Goal: Transaction & Acquisition: Book appointment/travel/reservation

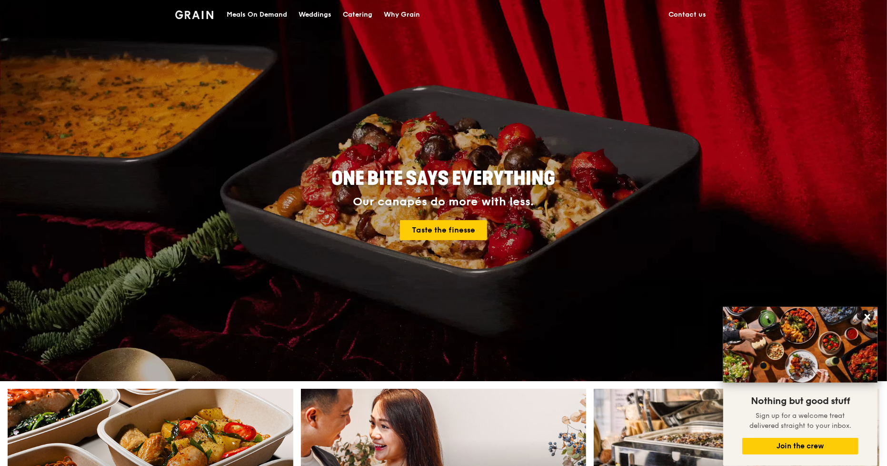
click at [369, 15] on div "Catering" at bounding box center [358, 14] width 30 height 29
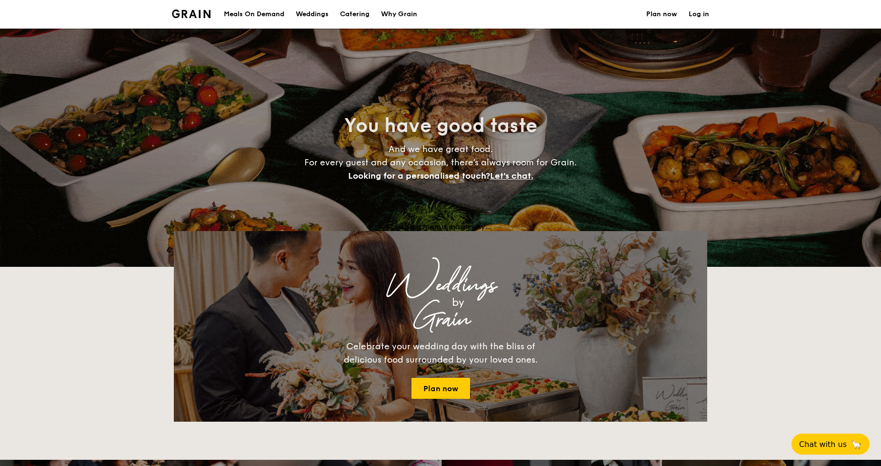
select select
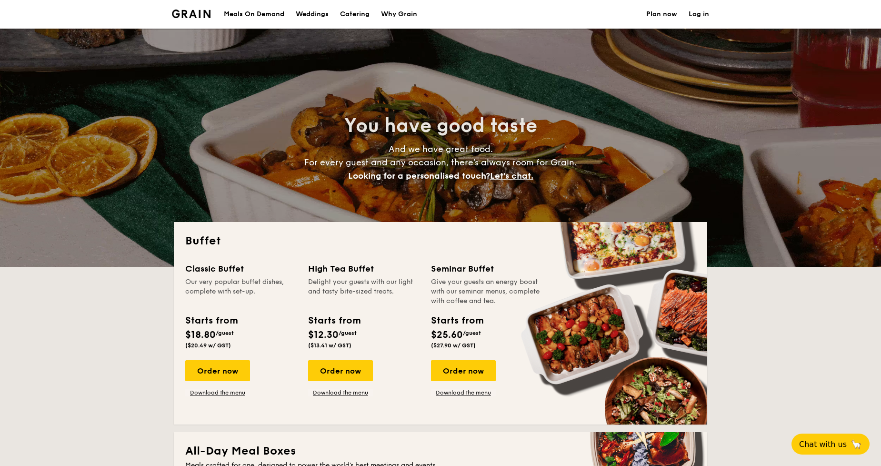
click at [198, 10] on img at bounding box center [191, 14] width 39 height 9
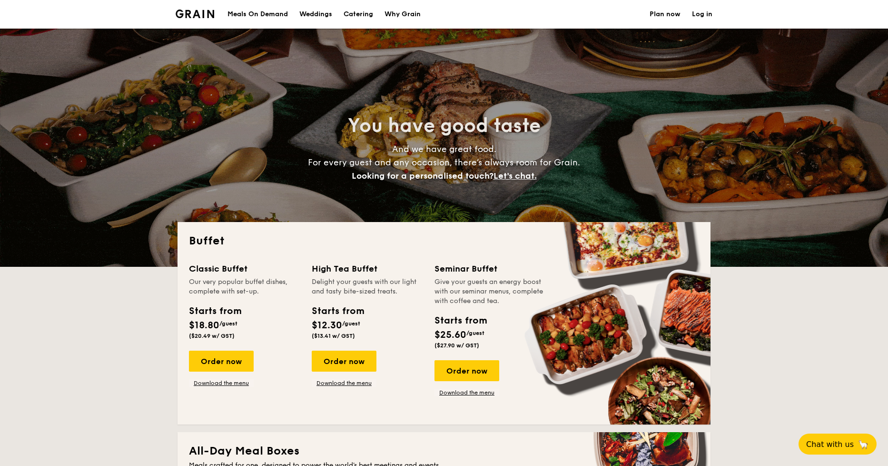
select select
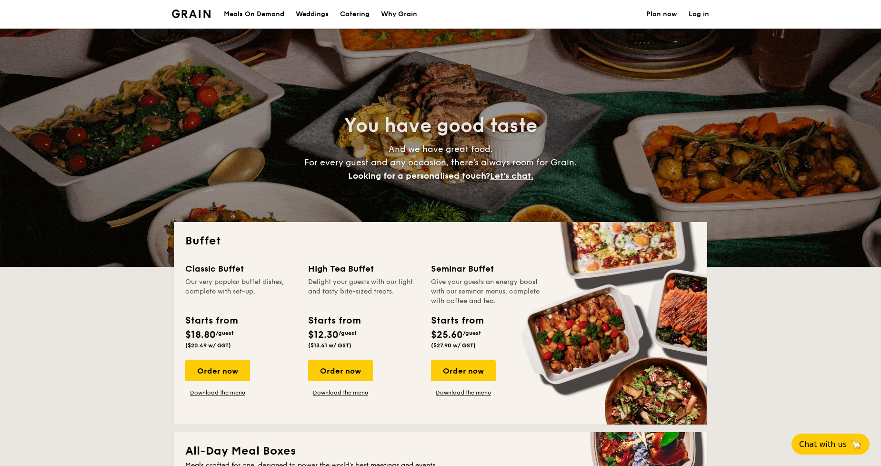
click at [415, 11] on div "Why Grain" at bounding box center [399, 14] width 36 height 29
click at [412, 11] on div "Why Grain" at bounding box center [399, 14] width 36 height 29
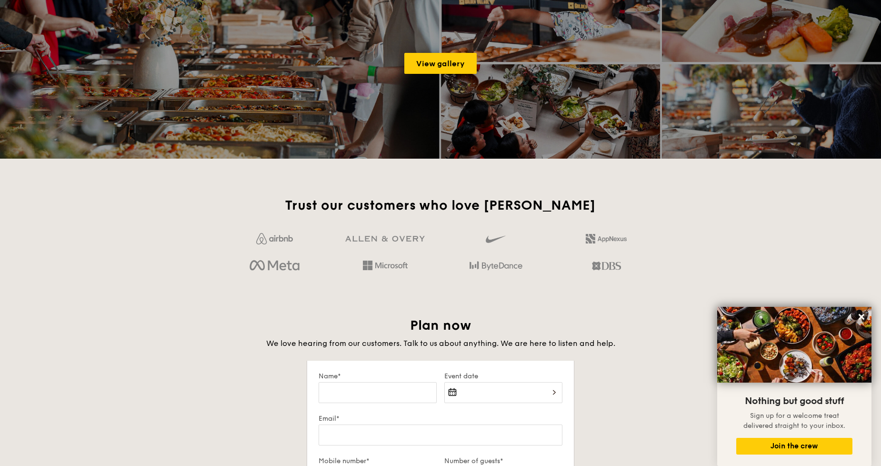
scroll to position [1375, 0]
